Goal: Information Seeking & Learning: Learn about a topic

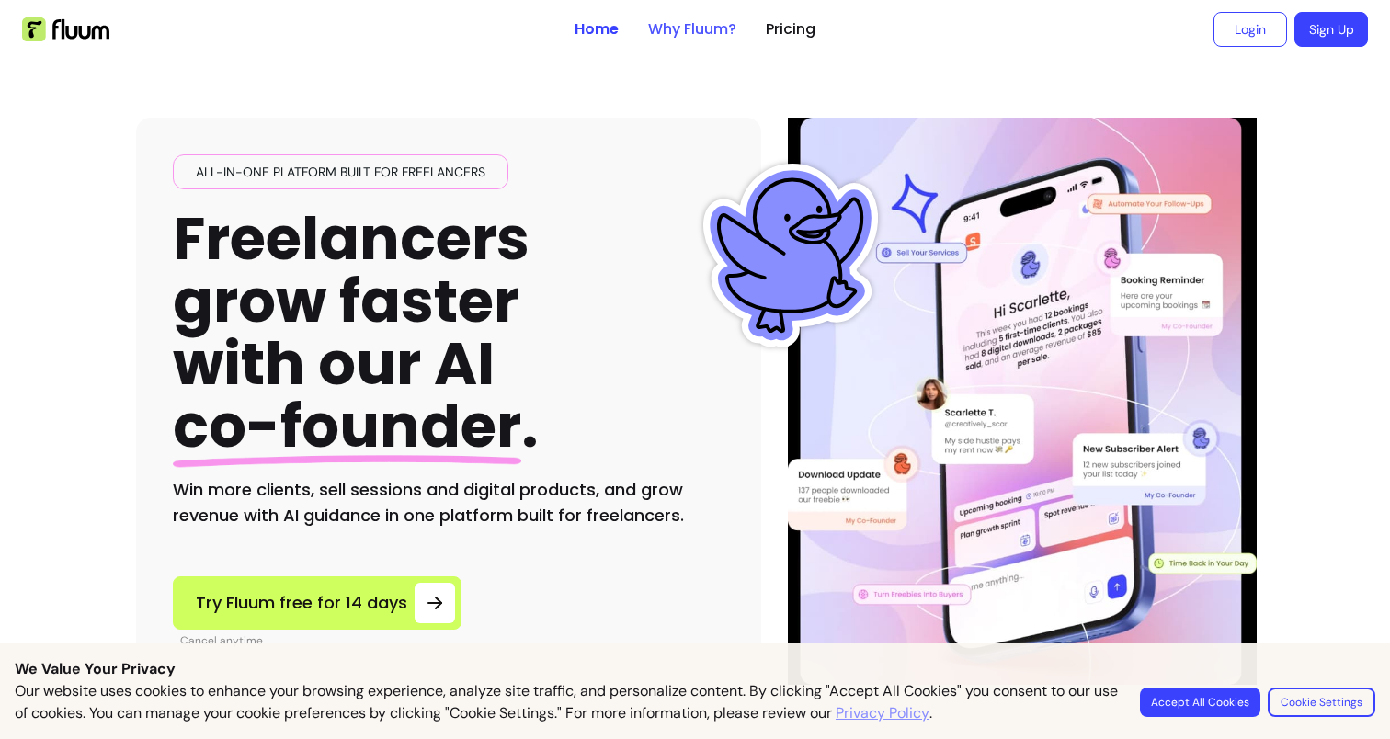
click at [707, 27] on link "Why Fluum?" at bounding box center [692, 29] width 88 height 22
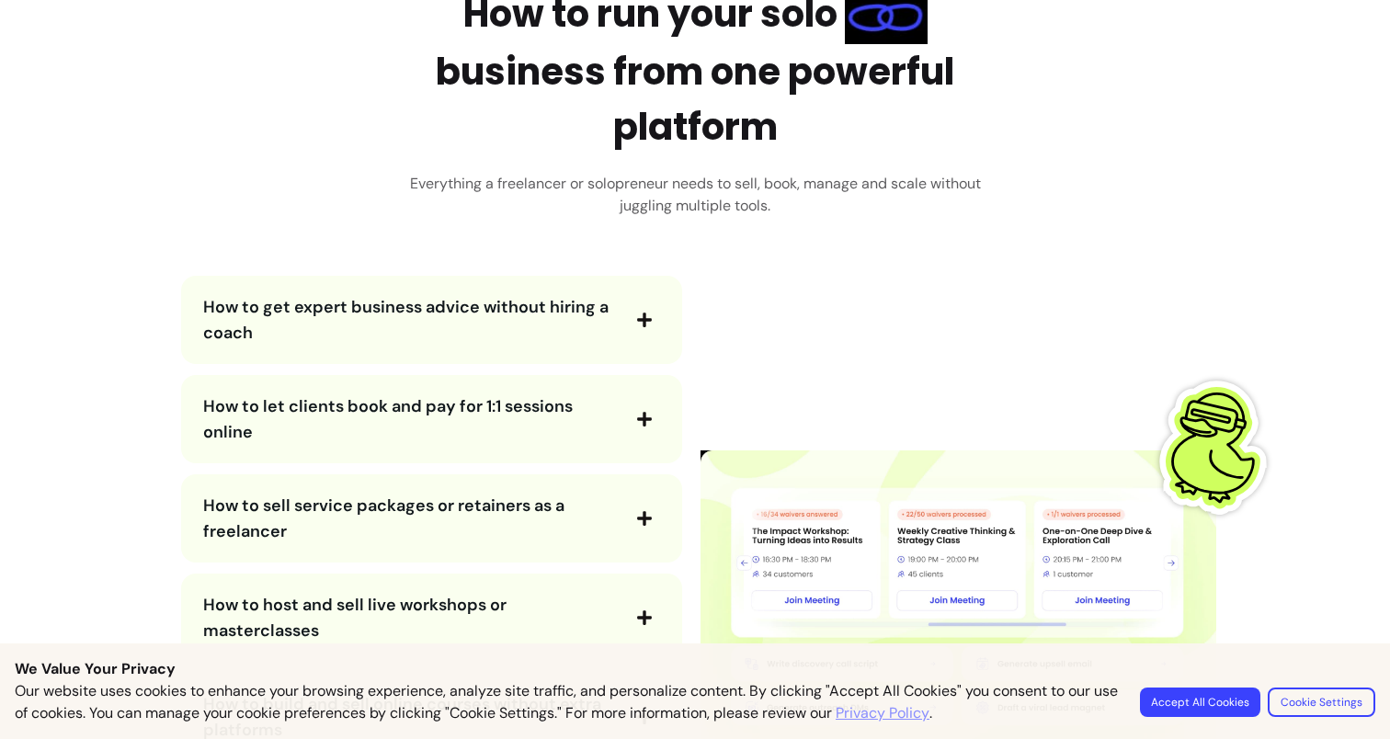
scroll to position [3141, 0]
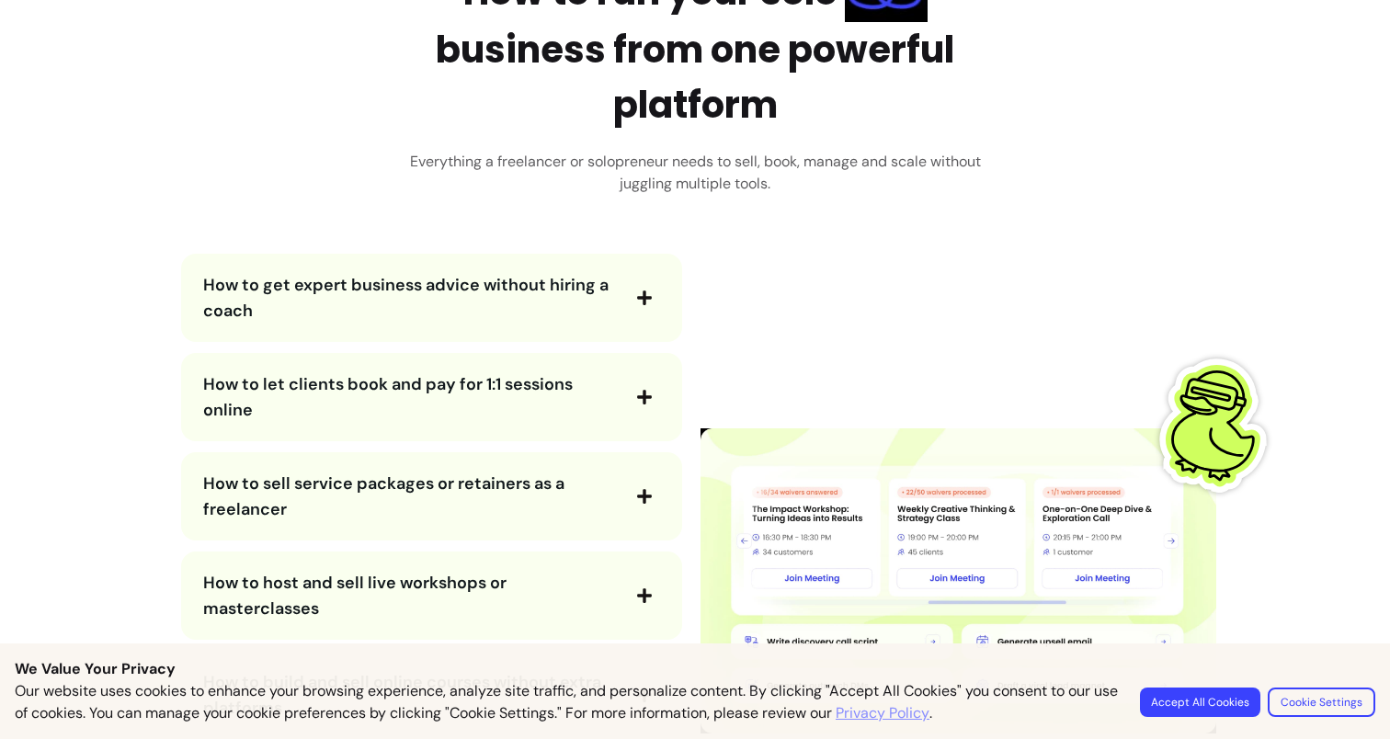
click at [1162, 695] on button "Accept All Cookies" at bounding box center [1200, 702] width 120 height 29
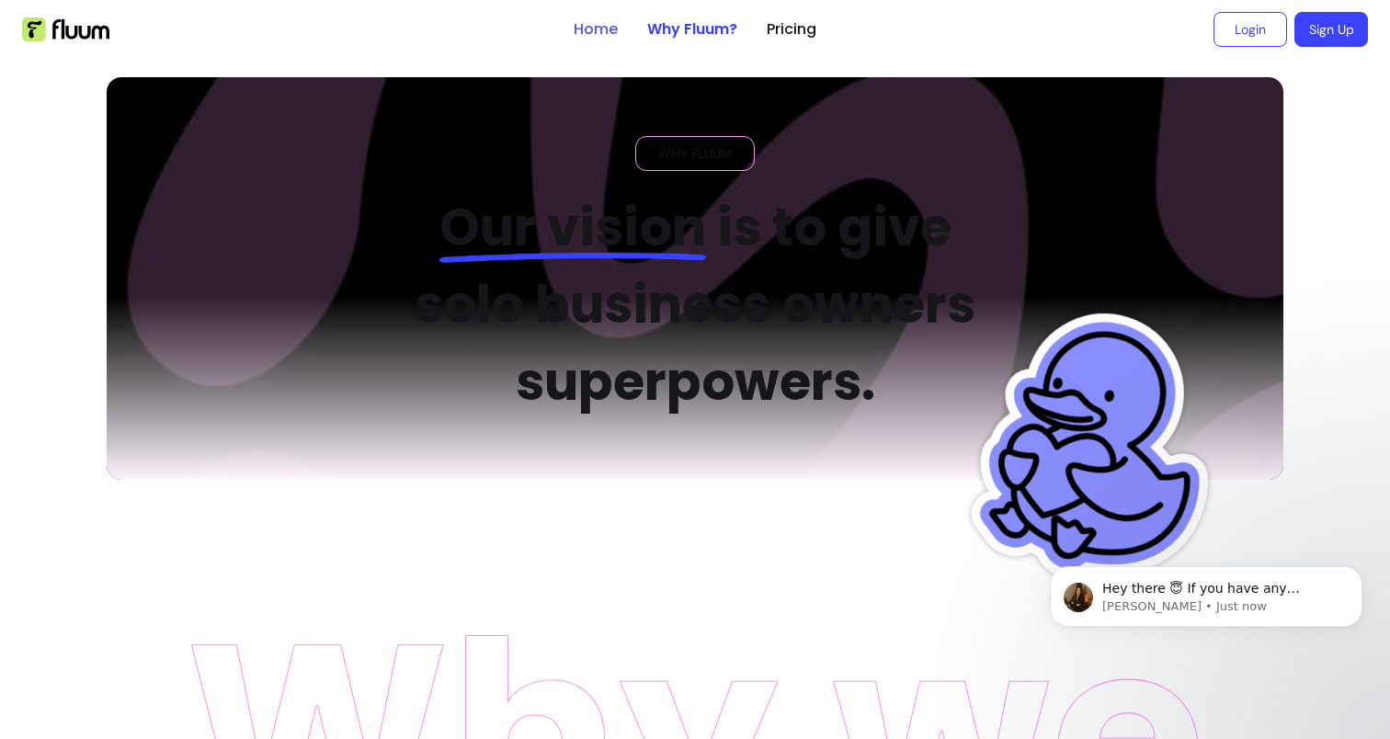
scroll to position [0, 0]
click at [597, 30] on link "Home" at bounding box center [596, 29] width 44 height 22
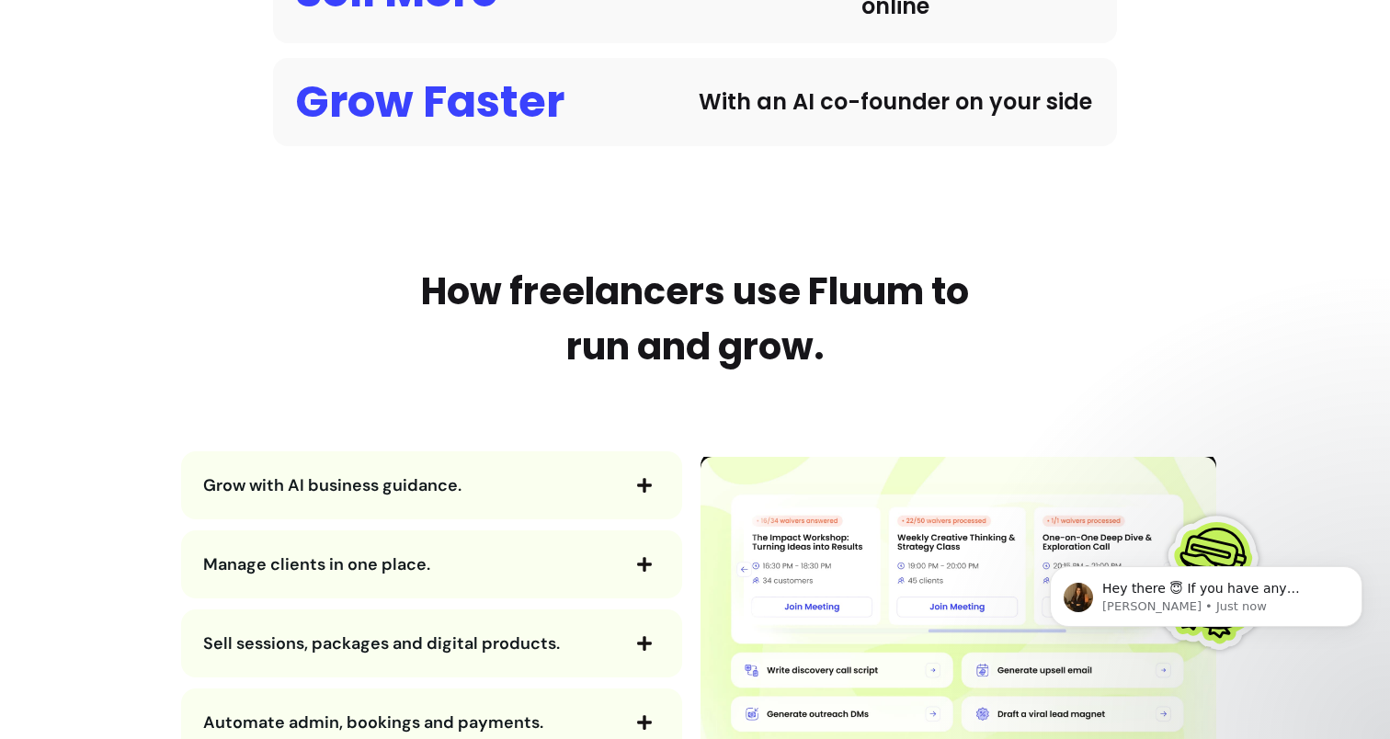
scroll to position [1900, 0]
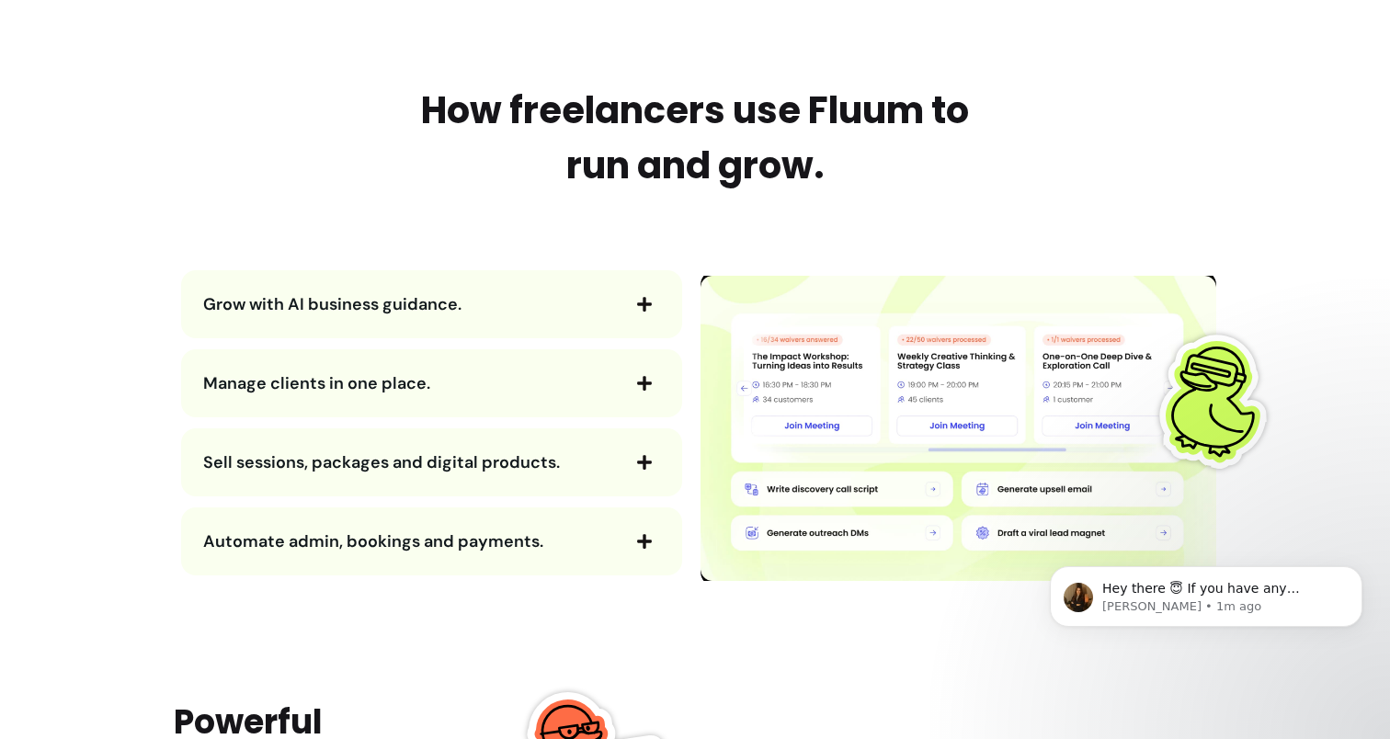
click at [629, 299] on span "button" at bounding box center [644, 304] width 31 height 31
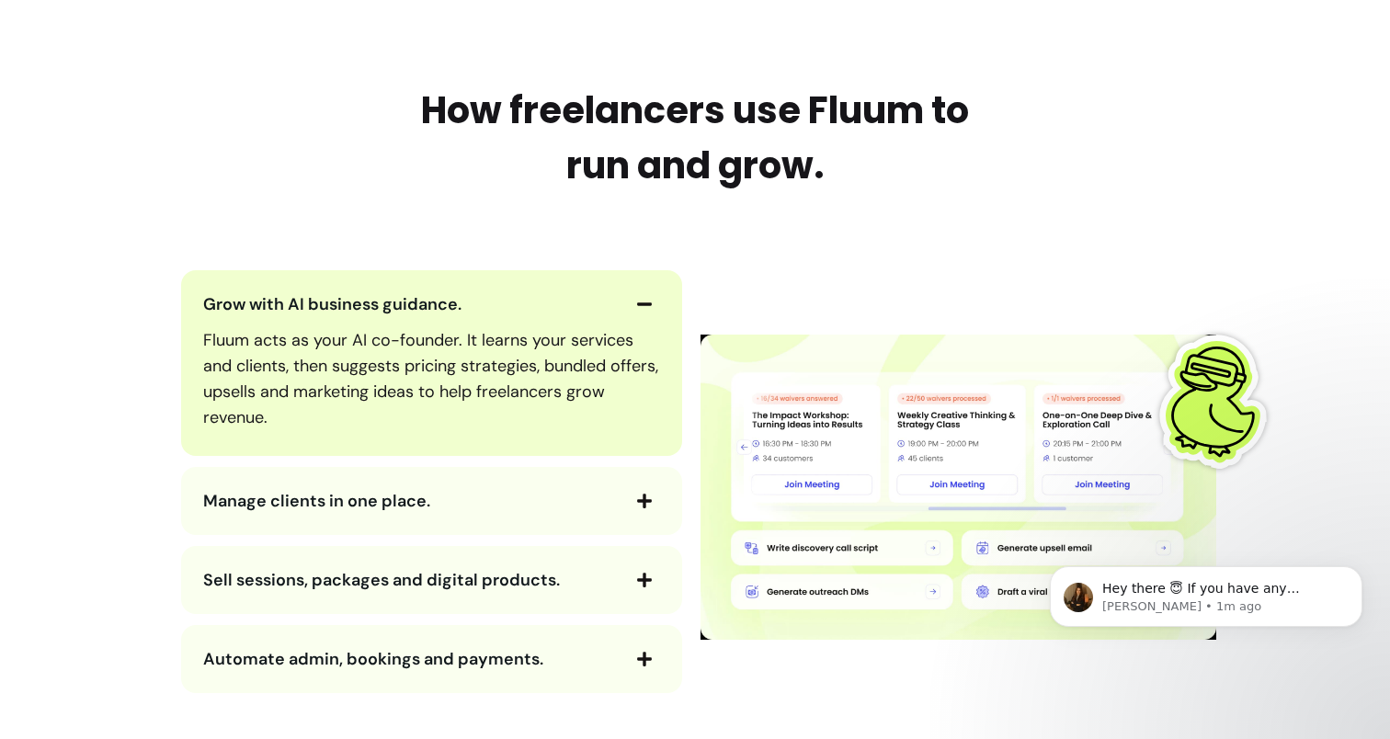
click at [644, 499] on icon "button" at bounding box center [644, 501] width 17 height 17
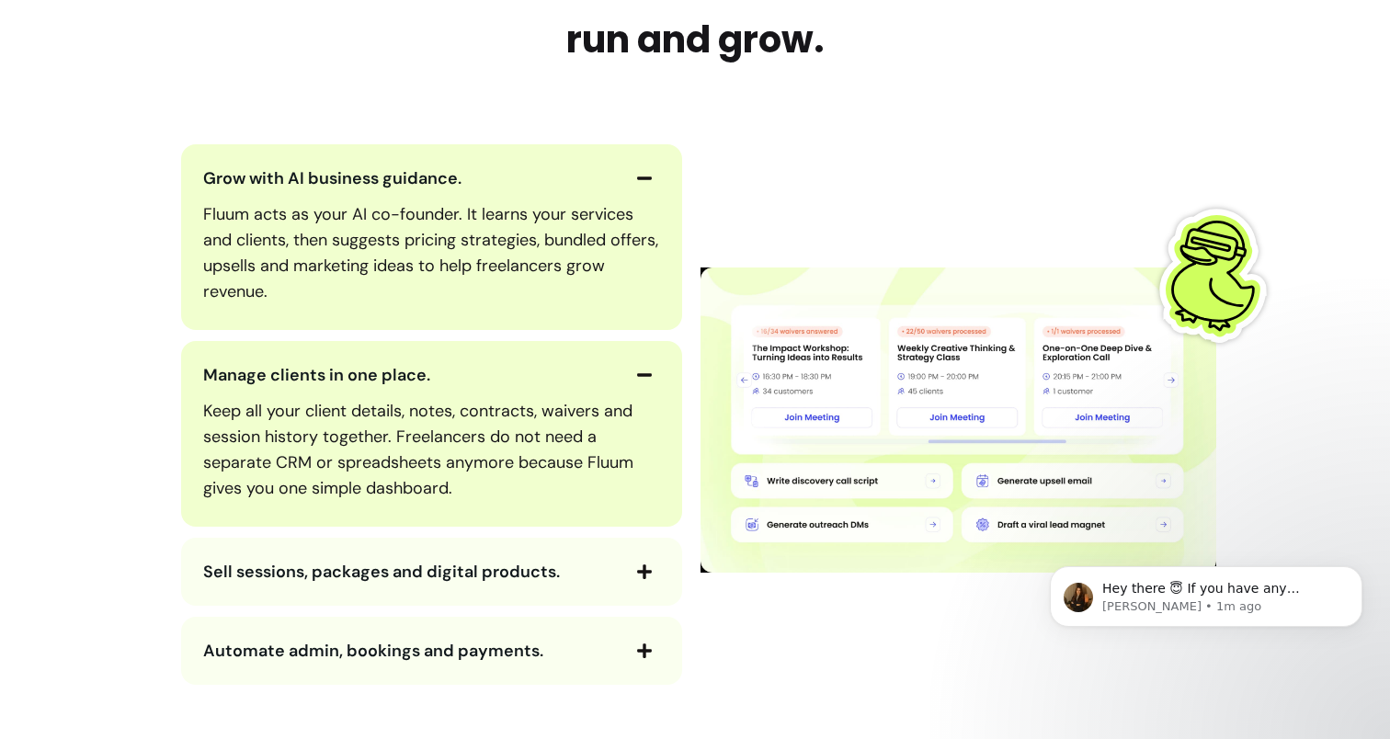
scroll to position [2031, 0]
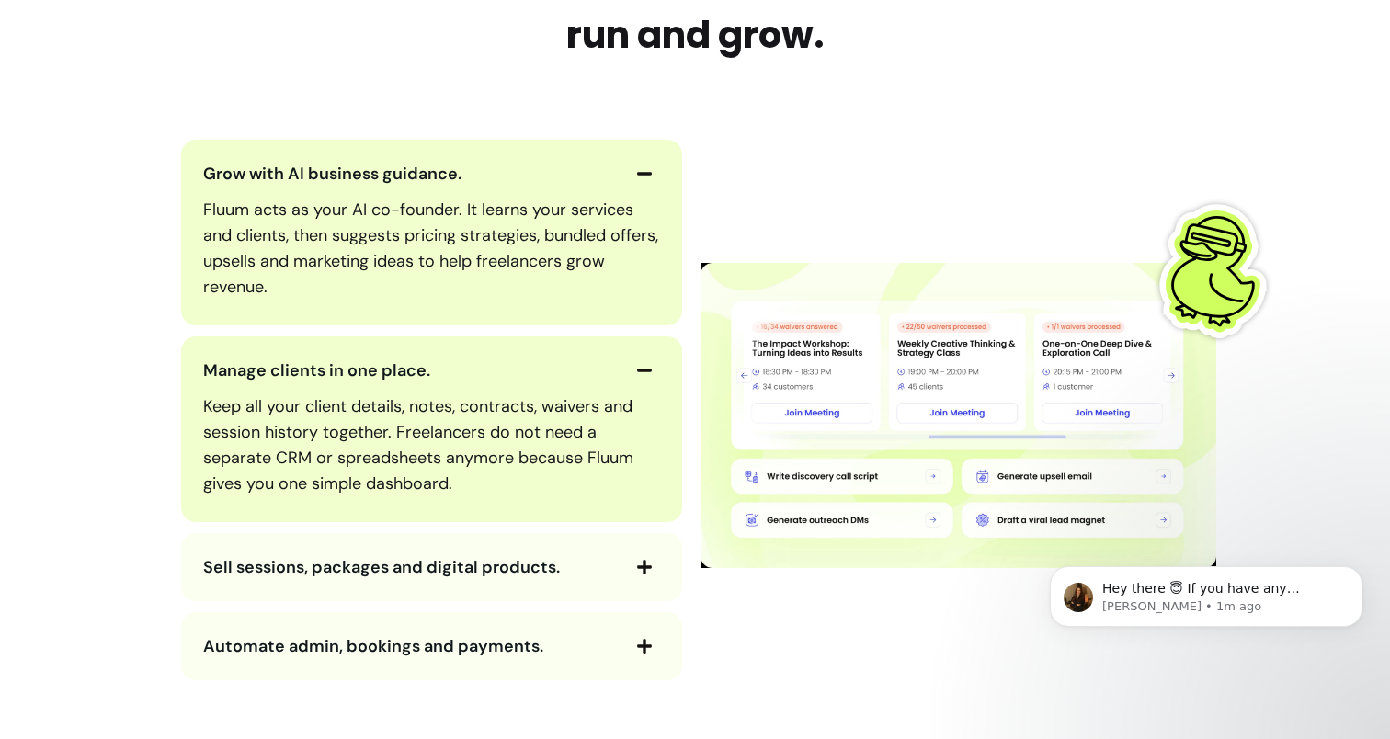
click at [645, 558] on span "button" at bounding box center [644, 567] width 31 height 31
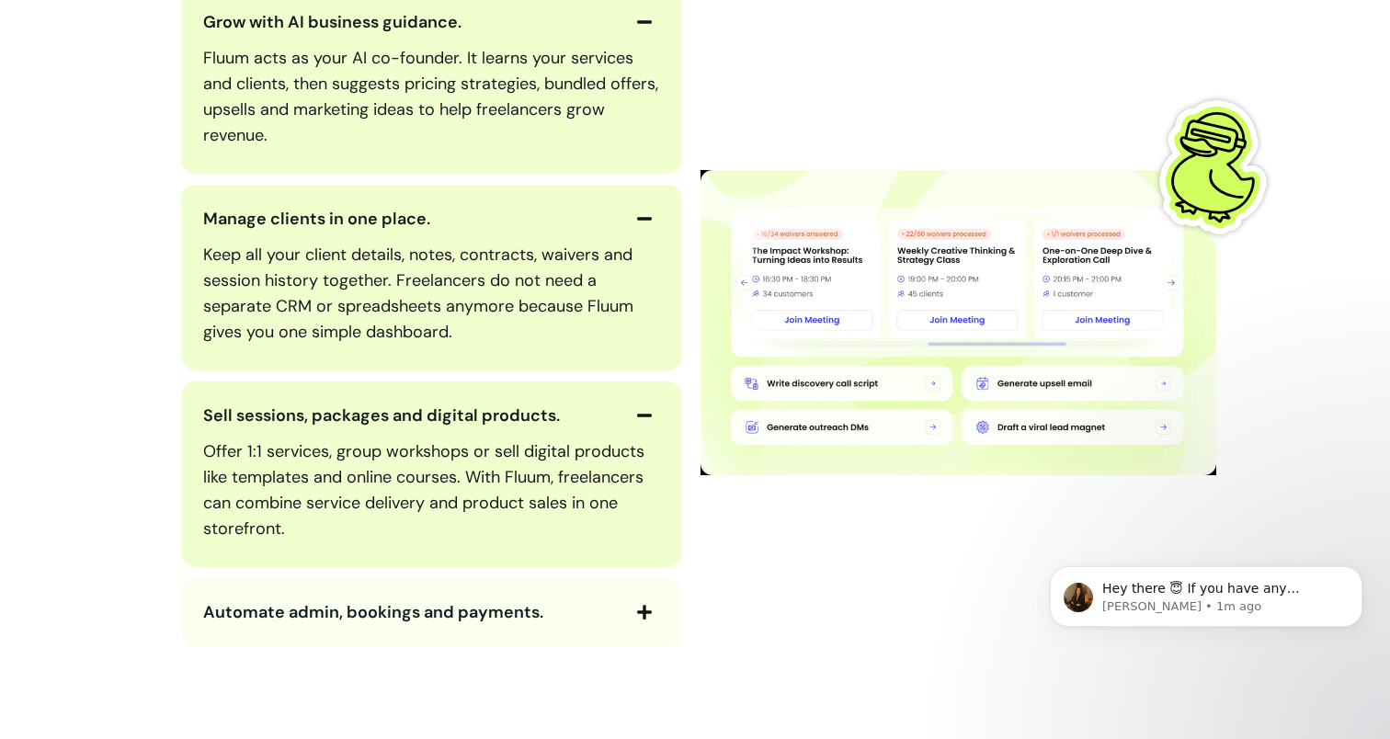
scroll to position [2210, 0]
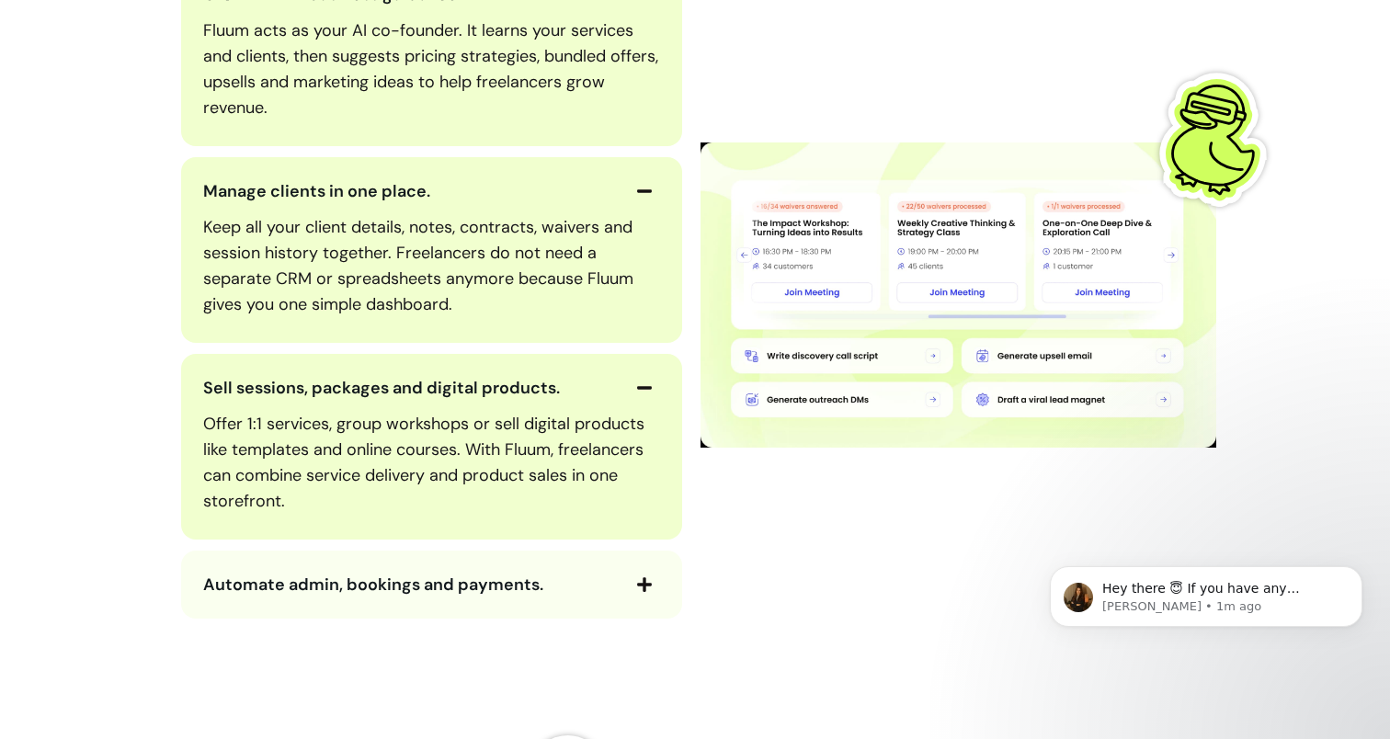
click at [645, 557] on div "Automate admin, bookings and payments." at bounding box center [431, 585] width 501 height 68
click at [637, 579] on icon "button" at bounding box center [644, 584] width 15 height 15
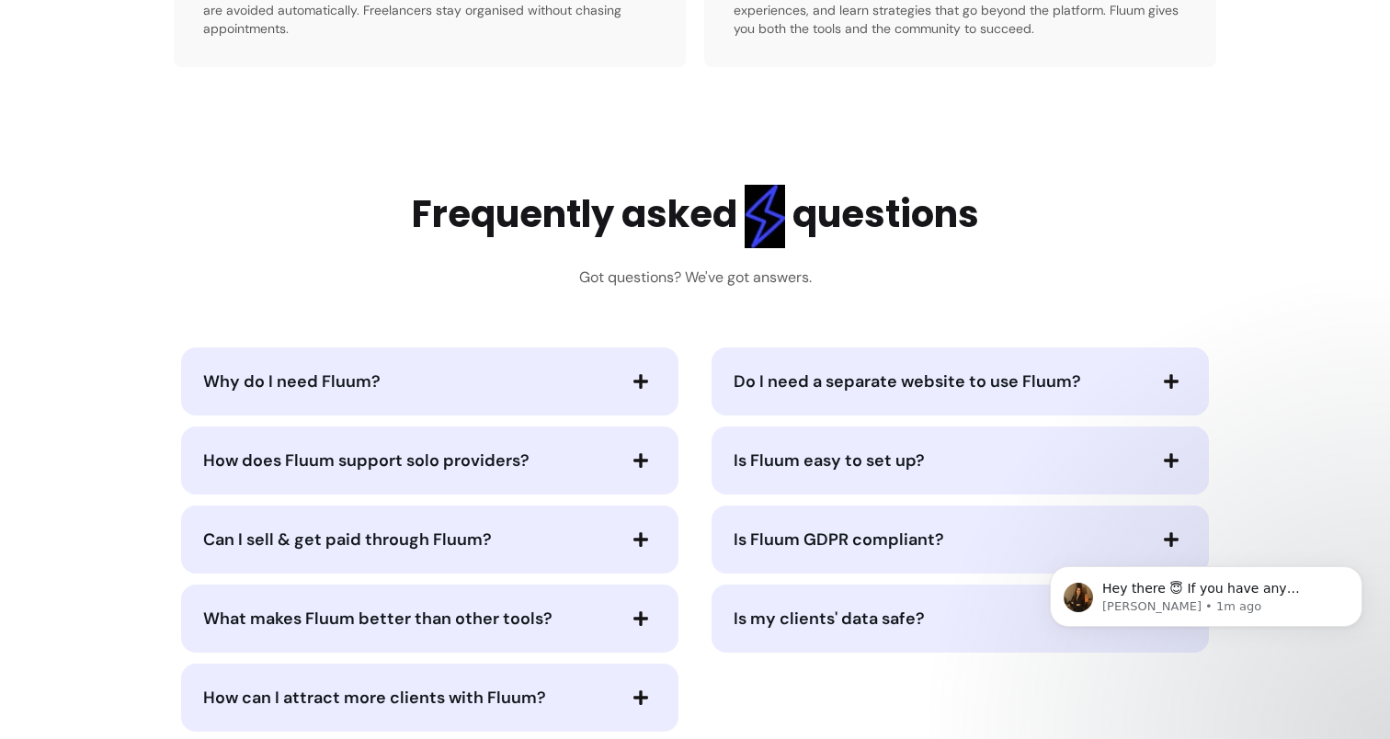
scroll to position [3954, 0]
click at [549, 469] on span "How does Fluum support solo providers?" at bounding box center [408, 460] width 411 height 26
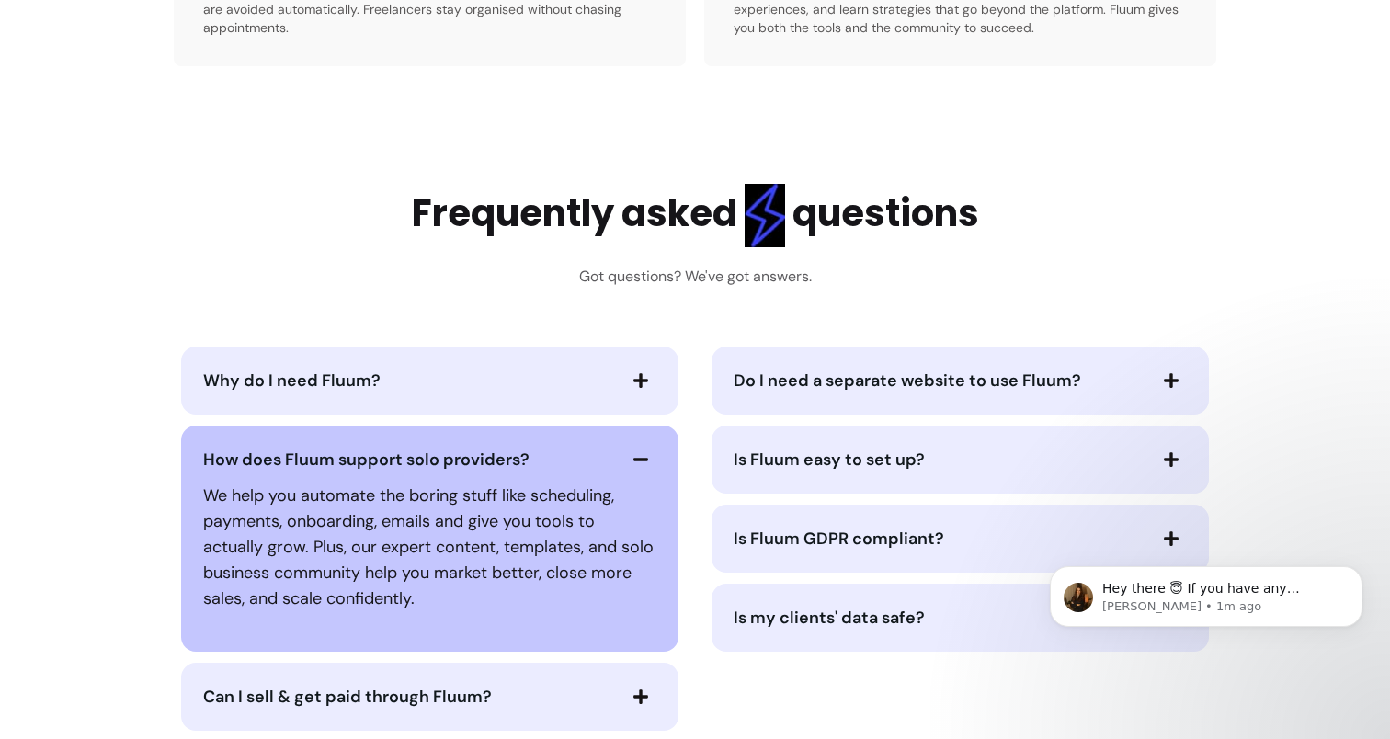
click at [836, 390] on span "Do I need a separate website to use Fluum?" at bounding box center [908, 381] width 348 height 22
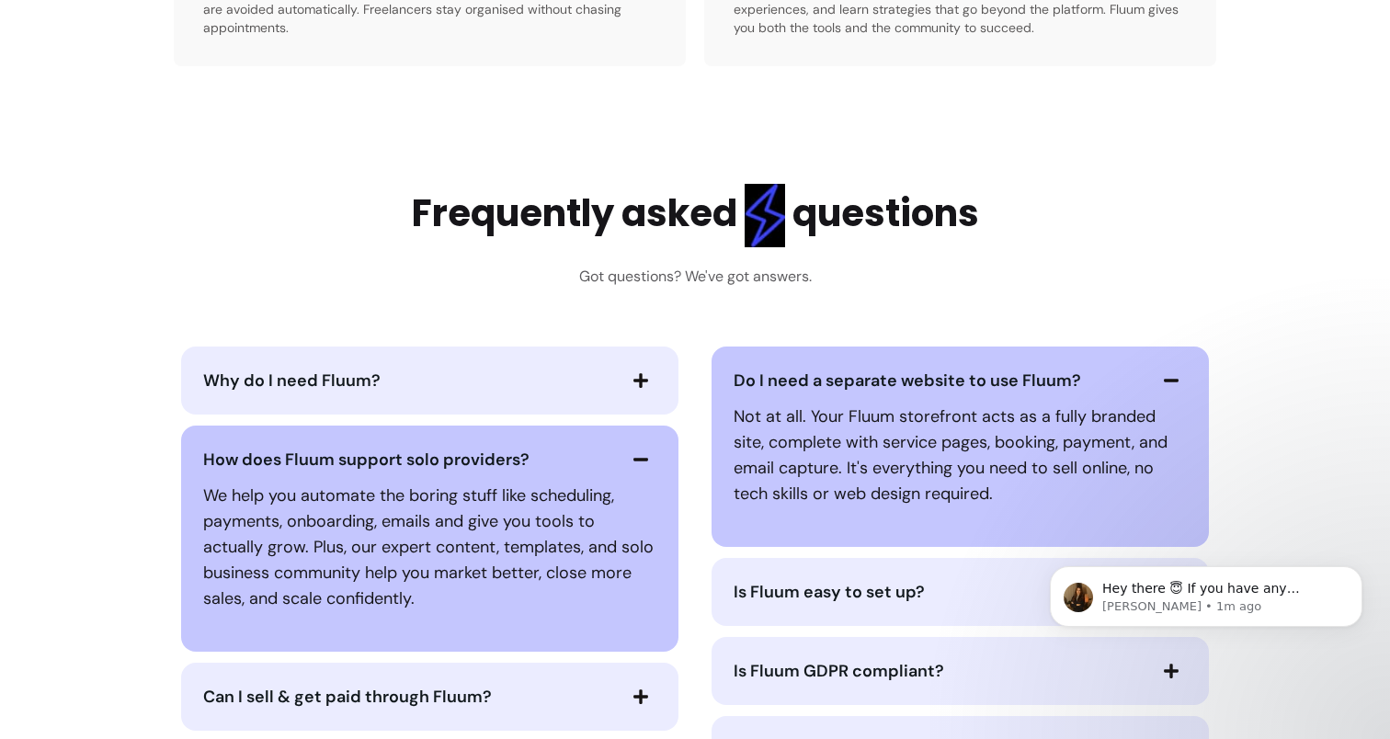
click at [819, 580] on span "Is Fluum easy to set up?" at bounding box center [939, 592] width 411 height 26
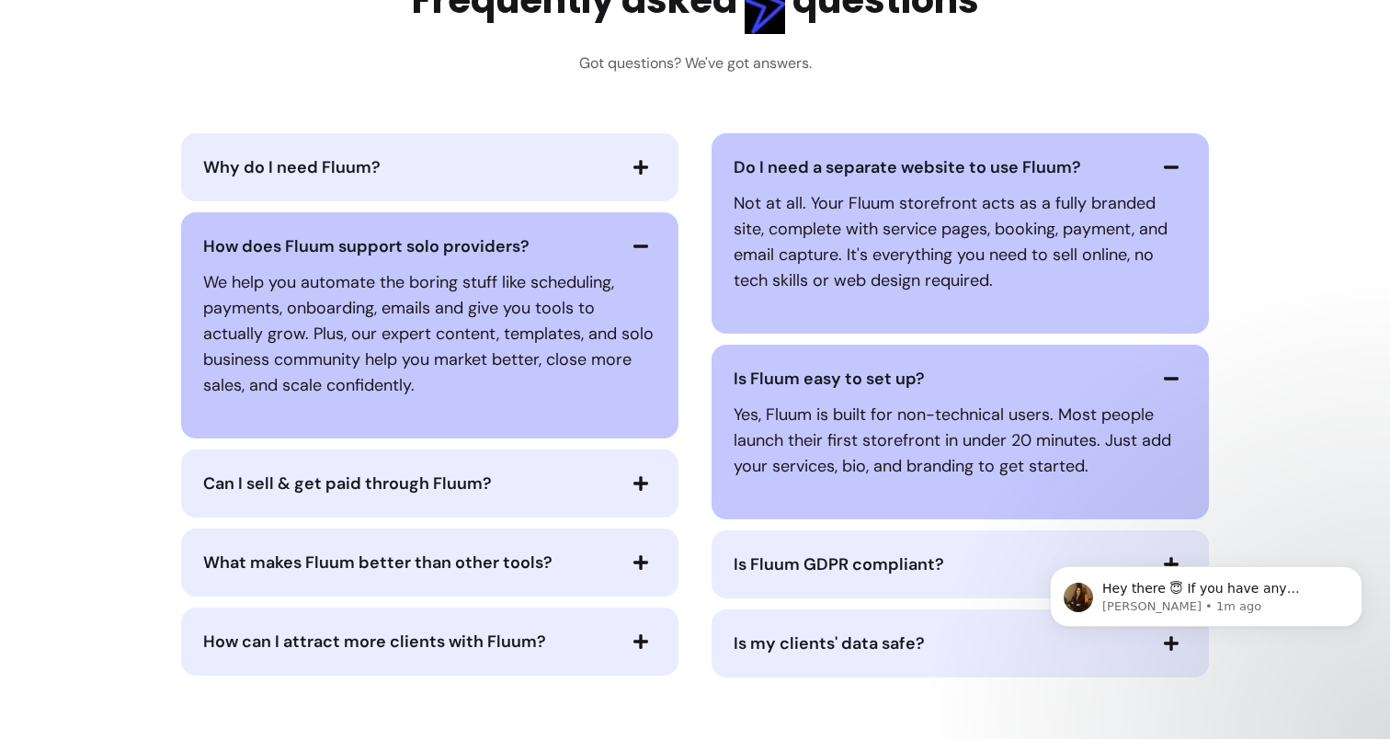
scroll to position [4296, 0]
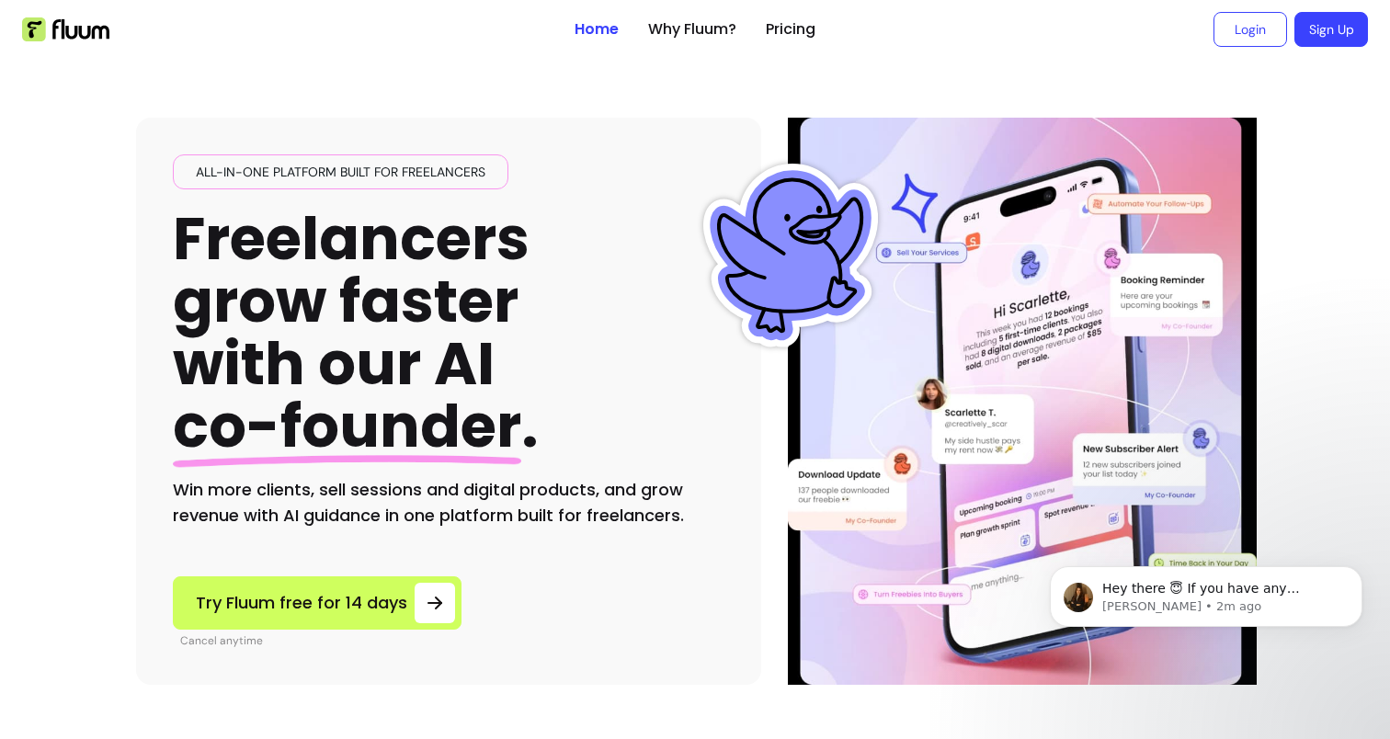
scroll to position [0, 0]
click at [678, 25] on link "Why Fluum?" at bounding box center [692, 29] width 88 height 22
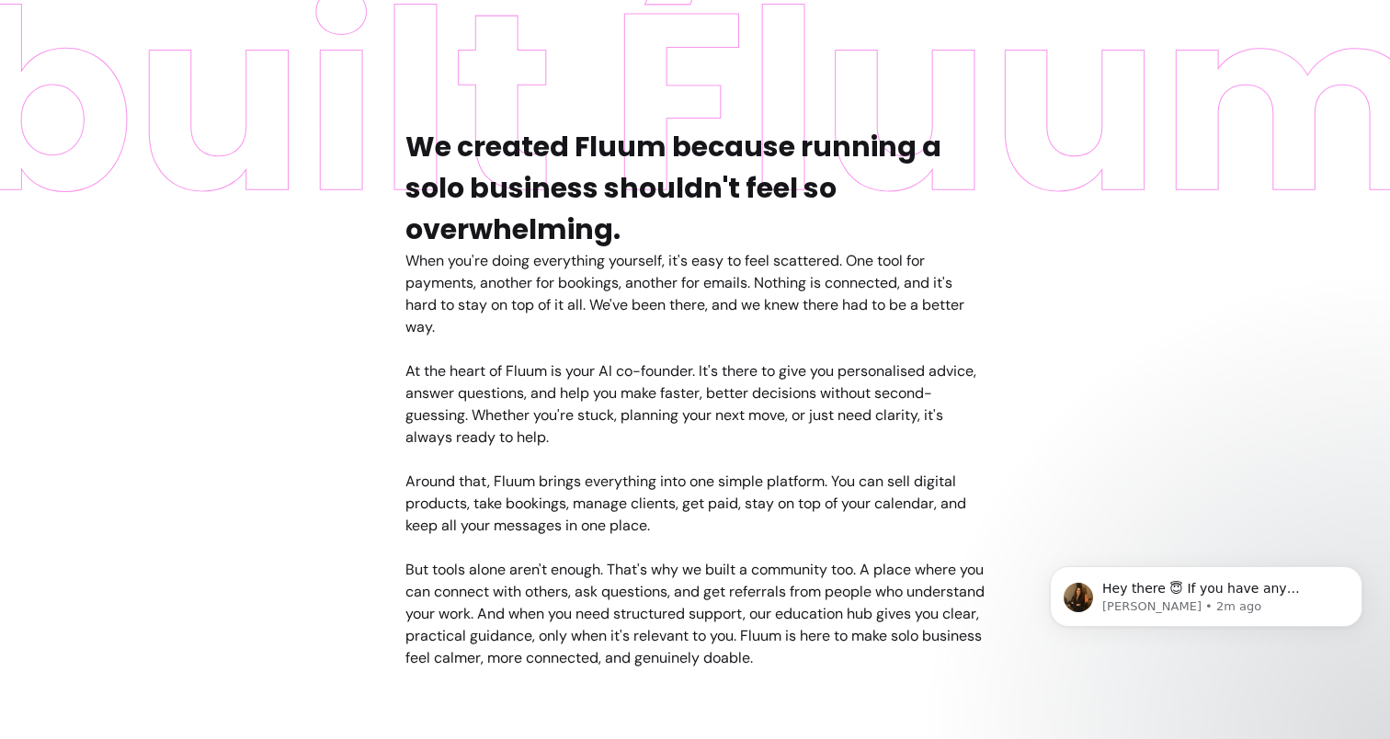
scroll to position [889, 0]
